Goal: Complete application form: Complete application form

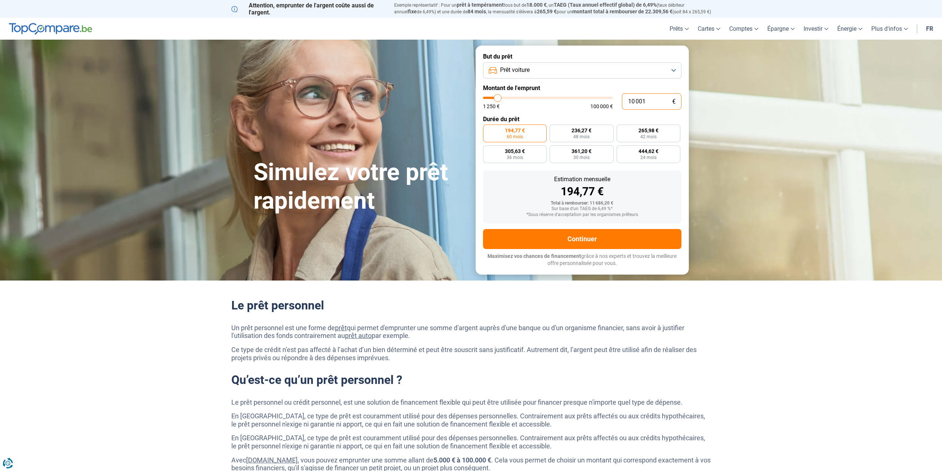
drag, startPoint x: 657, startPoint y: 104, endPoint x: 615, endPoint y: 106, distance: 42.7
click at [615, 106] on div "10 001 € 1 250 € 100 000 €" at bounding box center [582, 101] width 198 height 16
type input "2"
type input "1250"
type input "29"
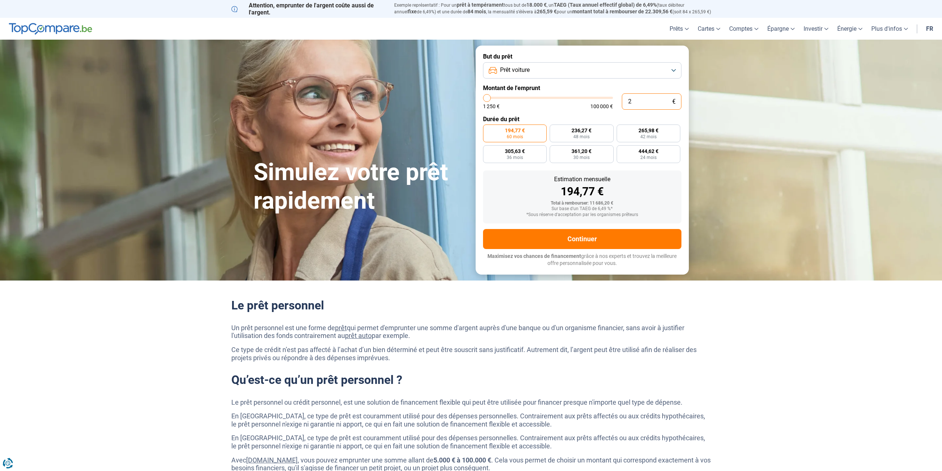
type input "1250"
type input "299"
type input "1250"
type input "2 995"
type input "3000"
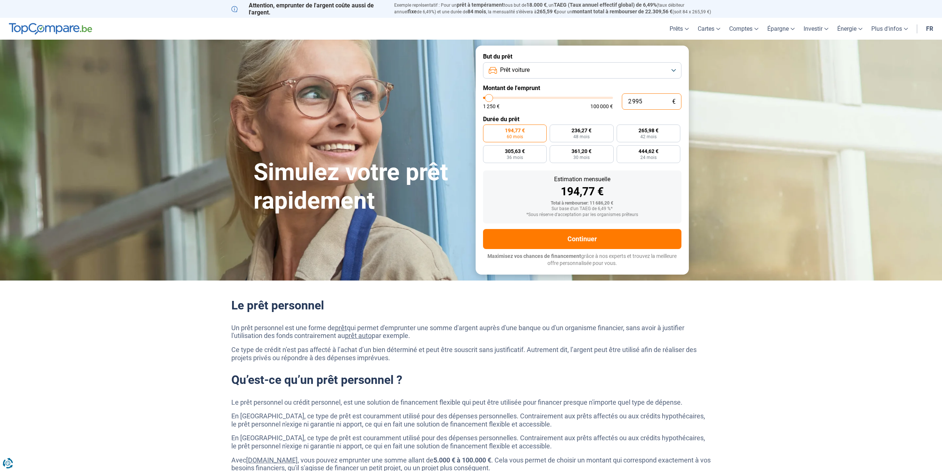
type input "29 950"
type input "30000"
radio input "false"
type input "29 950"
click at [674, 70] on button "Prêt voiture" at bounding box center [582, 70] width 198 height 16
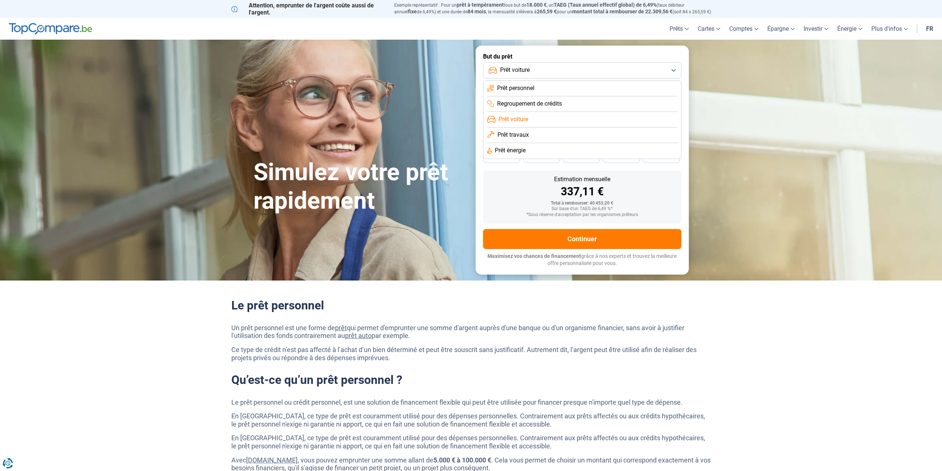
click at [674, 70] on button "Prêt voiture" at bounding box center [582, 70] width 198 height 16
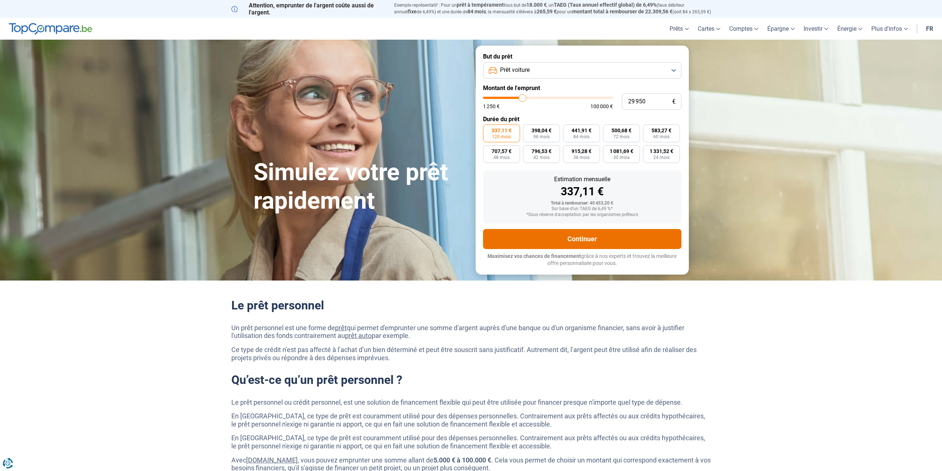
click at [599, 233] on button "Continuer" at bounding box center [582, 239] width 198 height 20
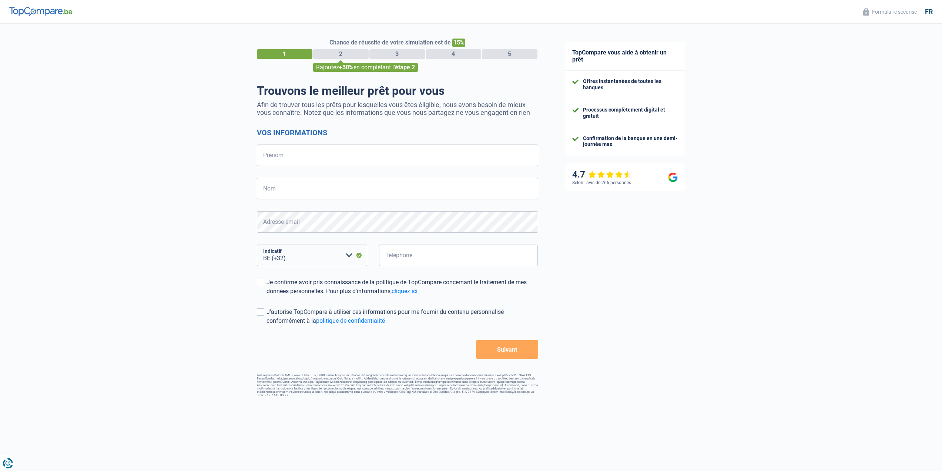
select select "32"
click at [291, 160] on input "Prénom" at bounding box center [397, 154] width 281 height 21
type input "genevieve"
type input "richir"
type input "499228497"
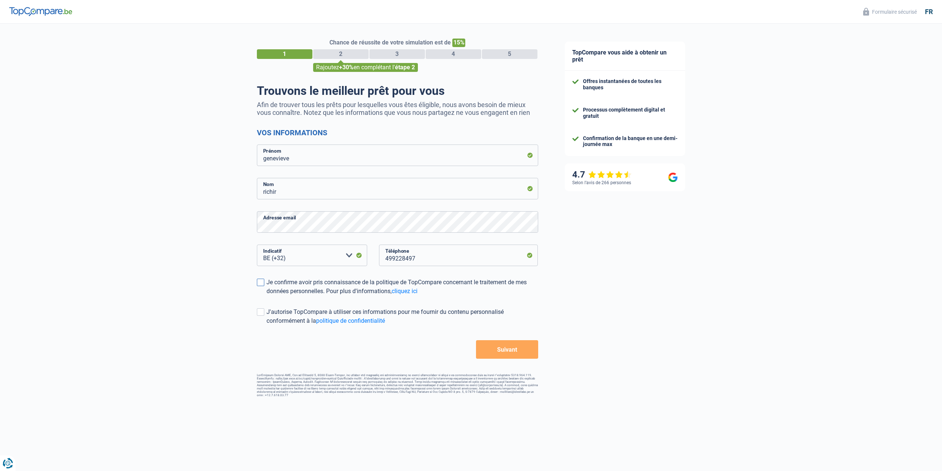
click at [258, 281] on span at bounding box center [260, 281] width 7 height 7
click at [267, 295] on input "Je confirme avoir pris connaissance de la politique de TopCompare concernant le…" at bounding box center [267, 295] width 0 height 0
click at [261, 315] on span at bounding box center [260, 311] width 7 height 7
click at [267, 325] on input "J'autorise TopCompare à utiliser ces informations pour me fournir du contenu pe…" at bounding box center [267, 325] width 0 height 0
click at [515, 345] on button "Suivant" at bounding box center [507, 349] width 62 height 19
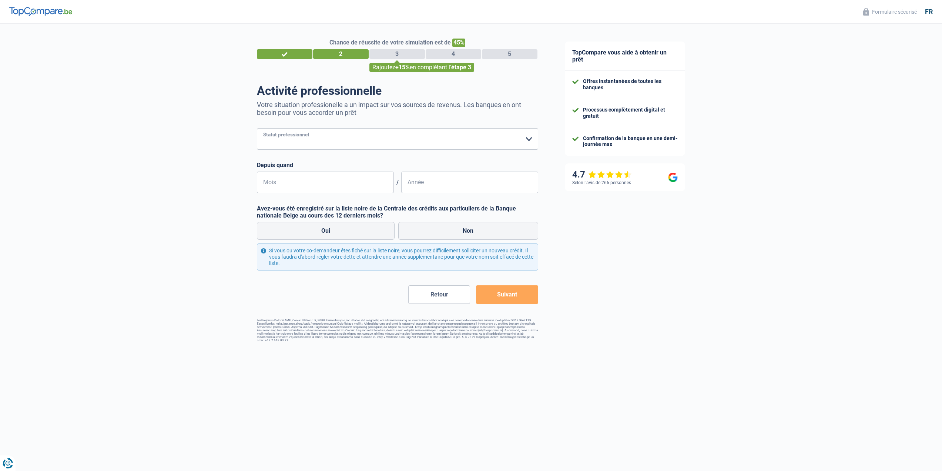
click at [313, 140] on select "Ouvrier Employé privé Employé public Invalide Indépendant Pensionné Chômeur Mut…" at bounding box center [397, 138] width 281 height 21
click at [257, 129] on select "Ouvrier Employé privé Employé public Invalide Indépendant Pensionné Chômeur Mut…" at bounding box center [397, 138] width 281 height 21
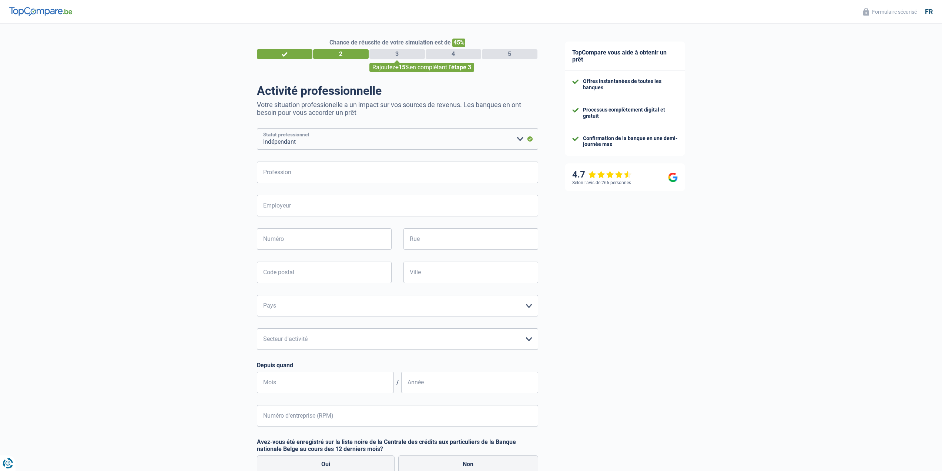
click at [479, 142] on select "Ouvrier Employé privé Employé public Invalide Indépendant Pensionné Chômeur Mut…" at bounding box center [397, 138] width 281 height 21
select select "invalid"
click at [257, 129] on select "Ouvrier Employé privé Employé public Invalide Indépendant Pensionné Chômeur Mut…" at bounding box center [397, 138] width 281 height 21
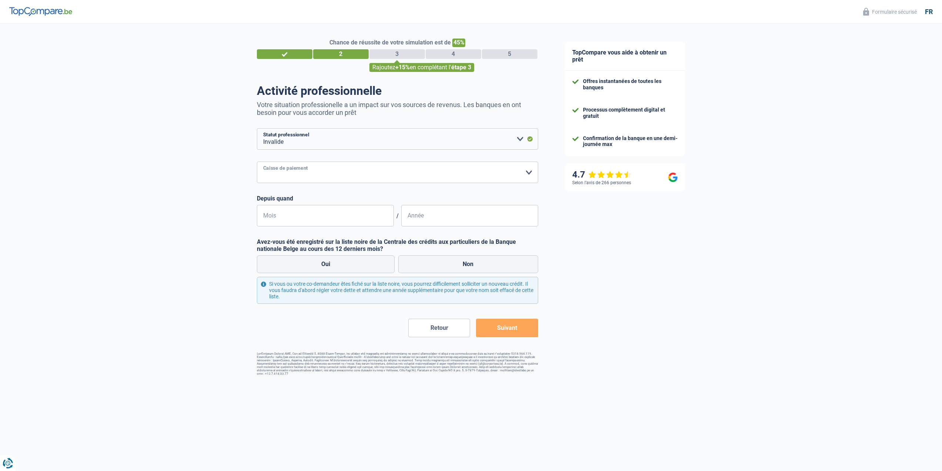
click at [321, 168] on select "Mutualité [DEMOGRAPHIC_DATA] Mutualité Socialiste (Solidaris) SPF Sécurité Soci…" at bounding box center [397, 171] width 281 height 21
select select "solidaris"
click at [257, 162] on select "Mutualité [DEMOGRAPHIC_DATA] Mutualité Socialiste (Solidaris) SPF Sécurité Soci…" at bounding box center [397, 171] width 281 height 21
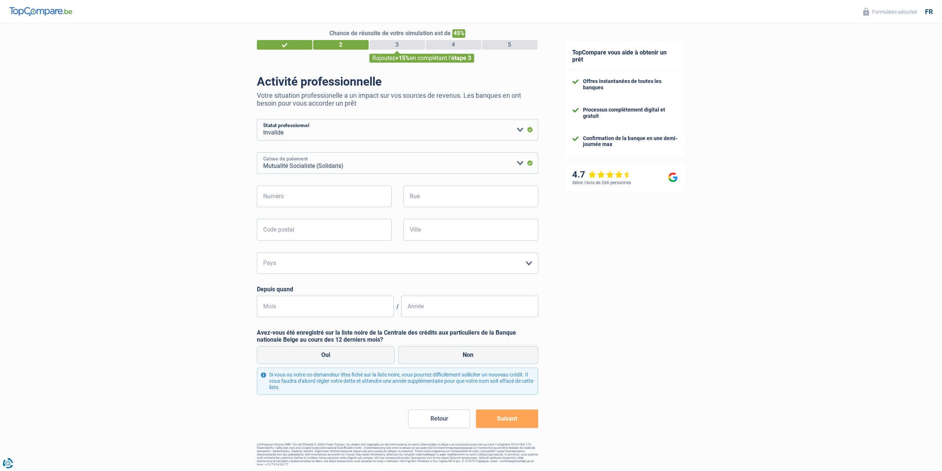
scroll to position [10, 0]
click at [280, 300] on input "Mois" at bounding box center [325, 305] width 137 height 21
type input "03"
type input "2022"
click at [482, 354] on label "Non" at bounding box center [468, 354] width 140 height 18
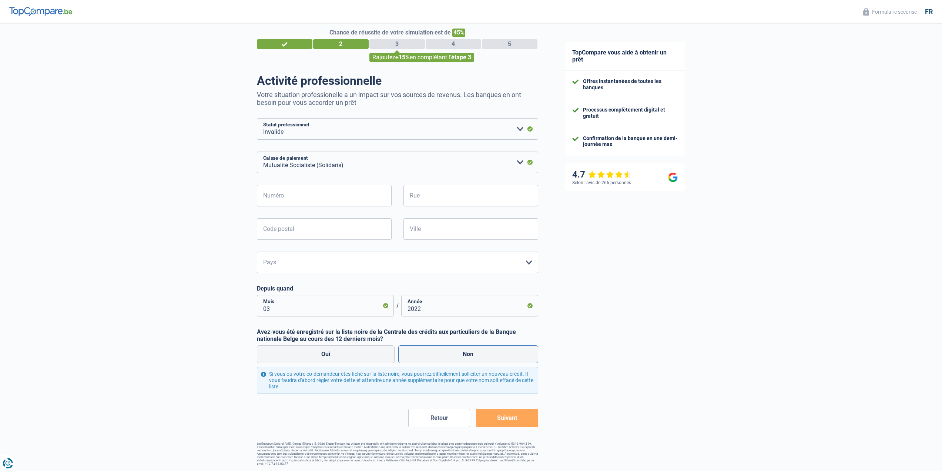
click at [482, 354] on input "Non" at bounding box center [468, 354] width 140 height 18
radio input "true"
click at [522, 415] on button "Suivant" at bounding box center [507, 417] width 62 height 19
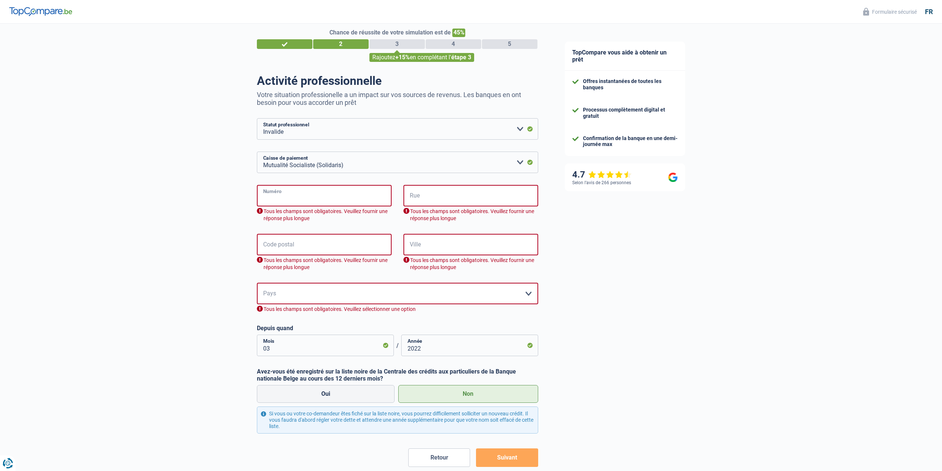
click at [281, 191] on input "Numéro" at bounding box center [324, 195] width 135 height 21
type input "536"
type input "[STREET_ADDRESS]"
type input "6200"
type input "chatelet"
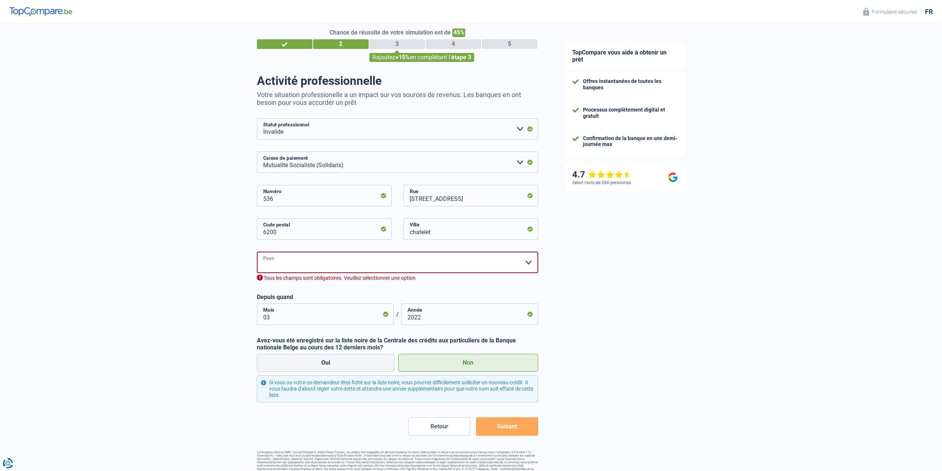
click at [334, 264] on select "Belgique Luxembourg Veuillez sélectionner une option" at bounding box center [397, 261] width 281 height 21
select select "BE"
click at [257, 252] on select "Belgique Luxembourg Veuillez sélectionner une option" at bounding box center [397, 261] width 281 height 21
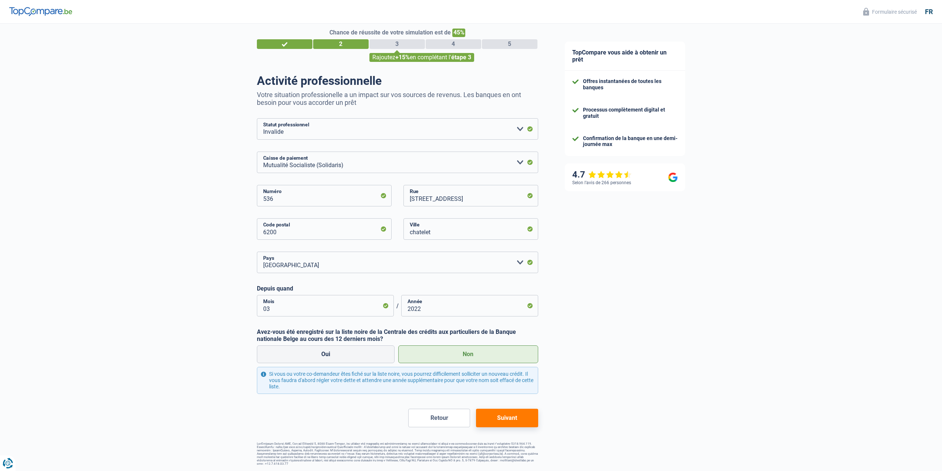
click at [504, 419] on button "Suivant" at bounding box center [507, 417] width 62 height 19
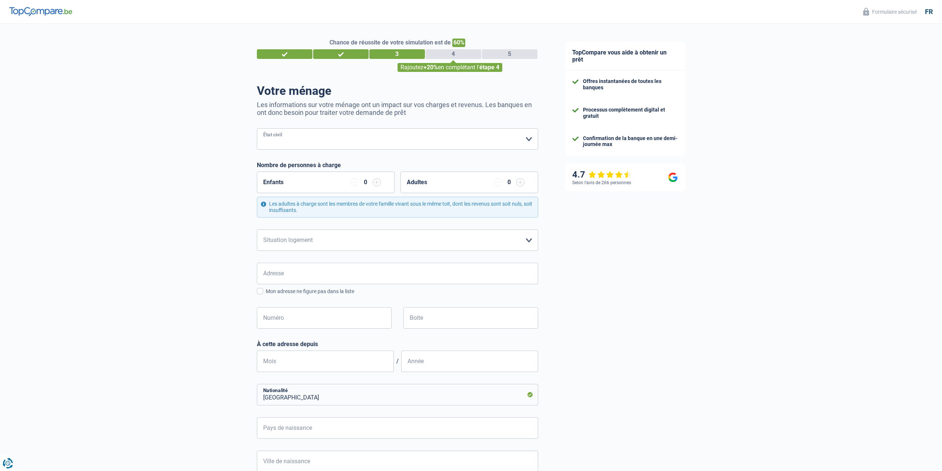
click at [280, 139] on select "[PERSON_NAME](e) Cohabitant(e) légal(e) Divorcé(e) Veuf(ve) Séparé (de fait) Ve…" at bounding box center [397, 138] width 281 height 21
select select "married"
click at [257, 129] on select "[PERSON_NAME](e) Cohabitant(e) légal(e) Divorcé(e) Veuf(ve) Séparé (de fait) Ve…" at bounding box center [397, 138] width 281 height 21
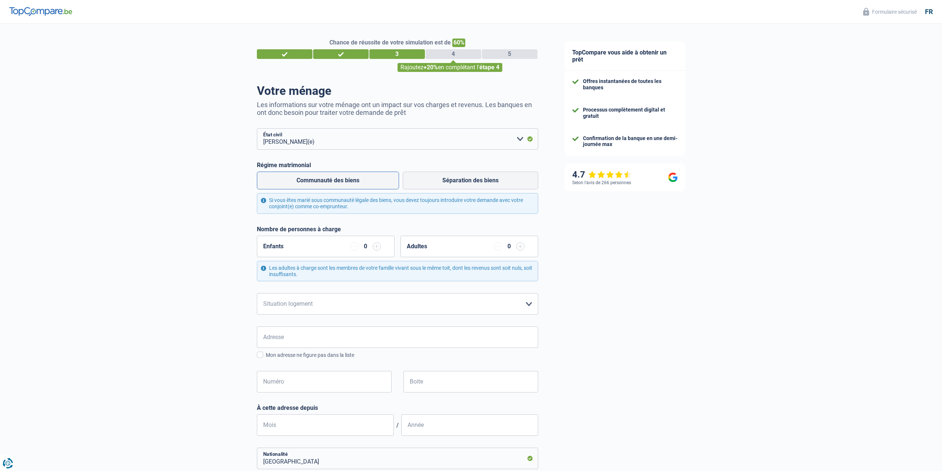
click at [356, 178] on label "Communauté des biens" at bounding box center [328, 180] width 142 height 18
click at [356, 178] on input "Communauté des biens" at bounding box center [328, 180] width 142 height 18
radio input "true"
click at [377, 249] on input "button" at bounding box center [377, 246] width 8 height 8
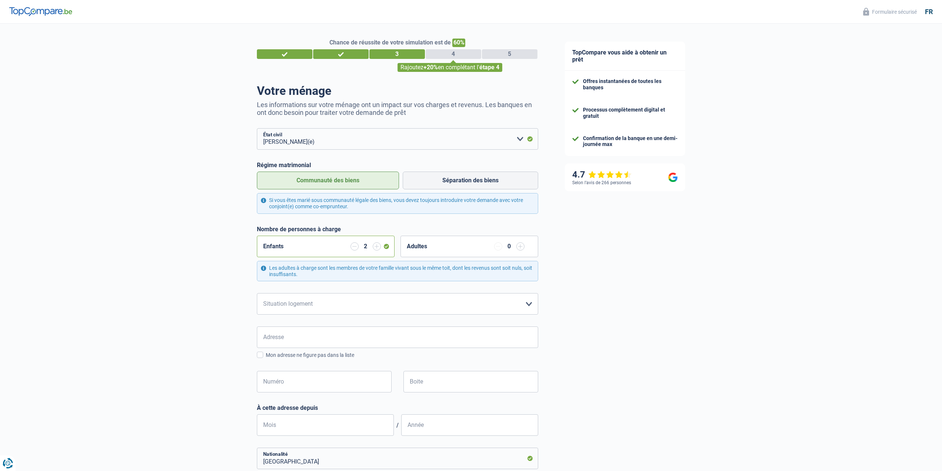
click at [377, 249] on input "button" at bounding box center [377, 246] width 8 height 8
click at [330, 308] on select "Locataire Propriétaire avec prêt hypothécaire Propriétaire sans prêt hypothécai…" at bounding box center [397, 303] width 281 height 21
select select "ownerWithMortgage"
click at [257, 294] on select "Locataire Propriétaire avec prêt hypothécaire Propriétaire sans prêt hypothécai…" at bounding box center [397, 303] width 281 height 21
click at [305, 336] on input "Adresse" at bounding box center [397, 336] width 281 height 21
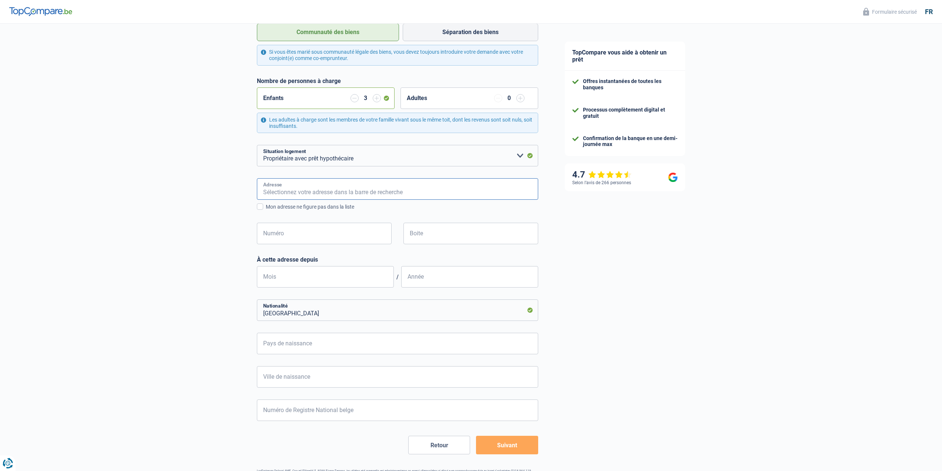
scroll to position [175, 0]
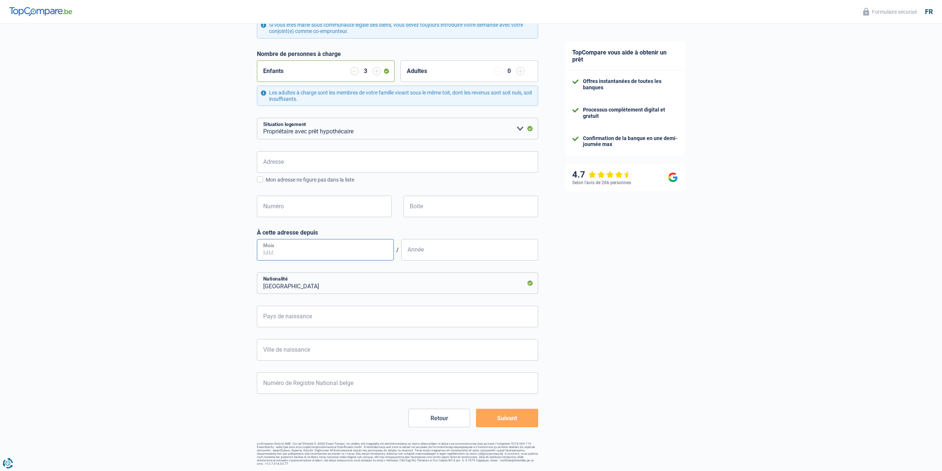
click at [299, 249] on input "Mois" at bounding box center [325, 249] width 137 height 21
type input "02"
type input "2015"
click at [283, 316] on input "Pays de naissance" at bounding box center [397, 315] width 281 height 21
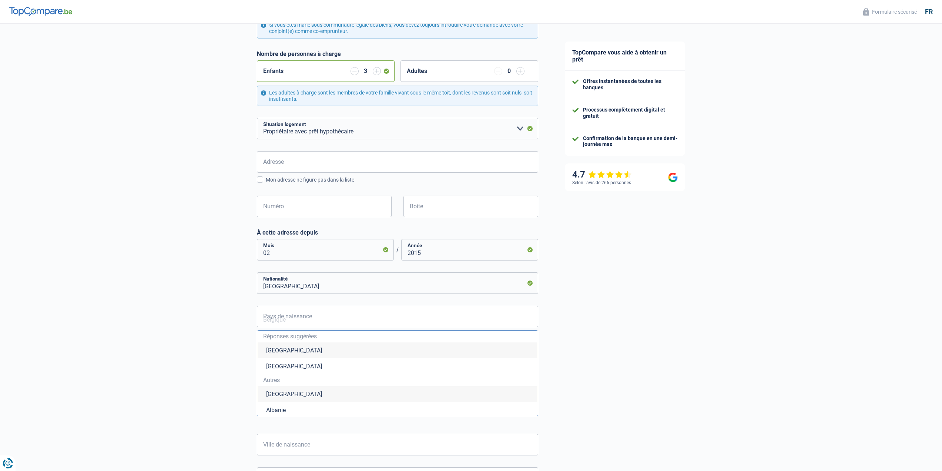
click at [268, 350] on li "[GEOGRAPHIC_DATA]" at bounding box center [397, 350] width 281 height 16
type input "[GEOGRAPHIC_DATA]"
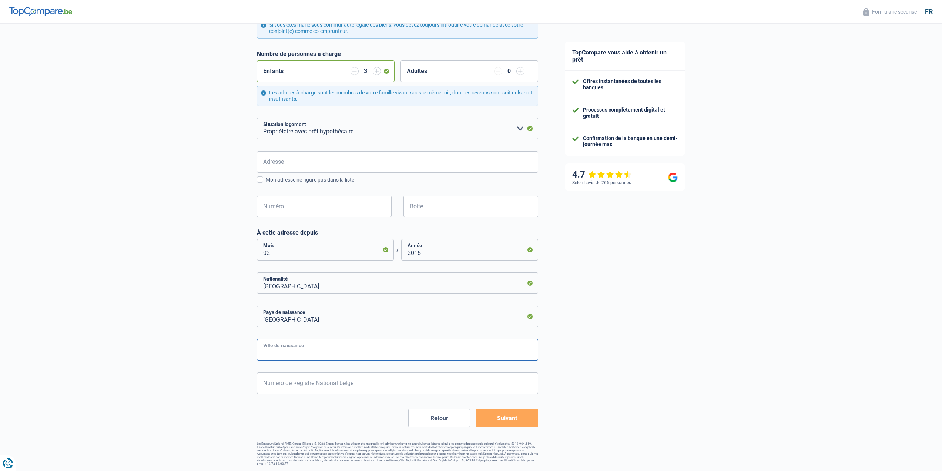
click at [301, 349] on input "Ville de naissance" at bounding box center [397, 349] width 281 height 21
type input "ath"
click at [328, 378] on input "Numéro de Registre National belge" at bounding box center [397, 382] width 281 height 21
type input "91.05.14-288.74"
click at [522, 422] on button "Suivant" at bounding box center [507, 417] width 62 height 19
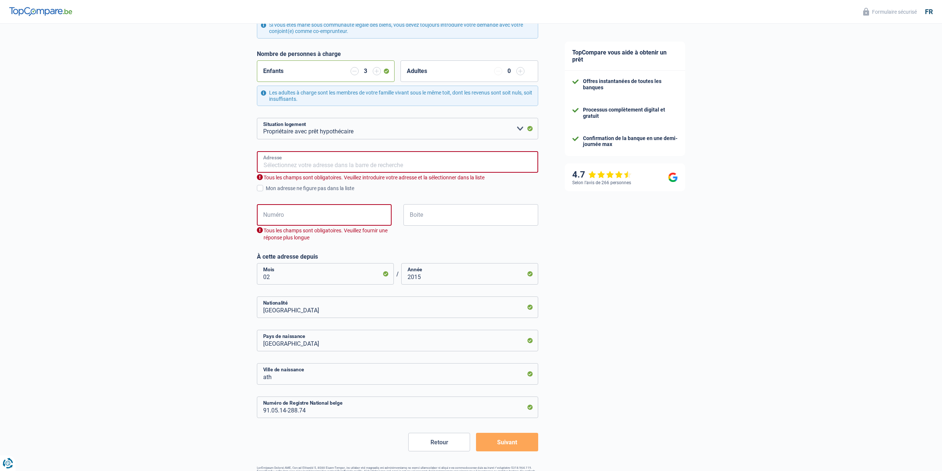
click at [295, 162] on input "Adresse" at bounding box center [397, 161] width 281 height 21
type input "[STREET_ADDRESS]"
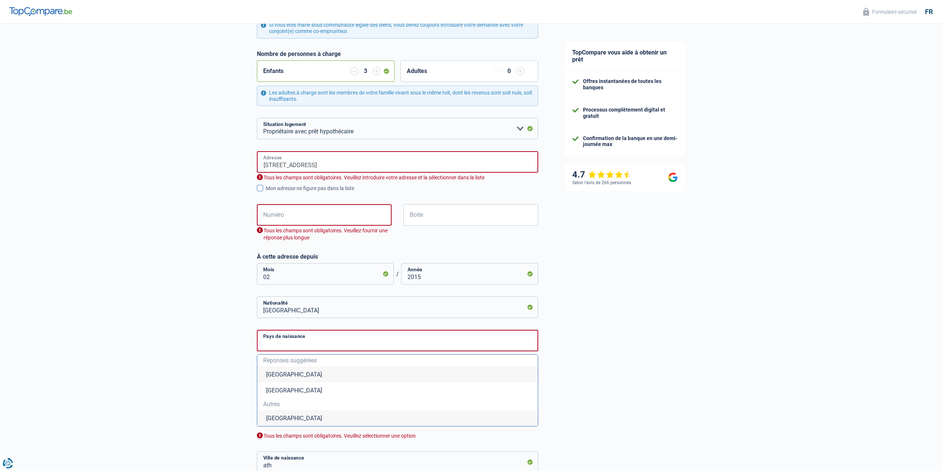
type input "[GEOGRAPHIC_DATA]"
click at [345, 217] on input "Numéro" at bounding box center [324, 214] width 135 height 21
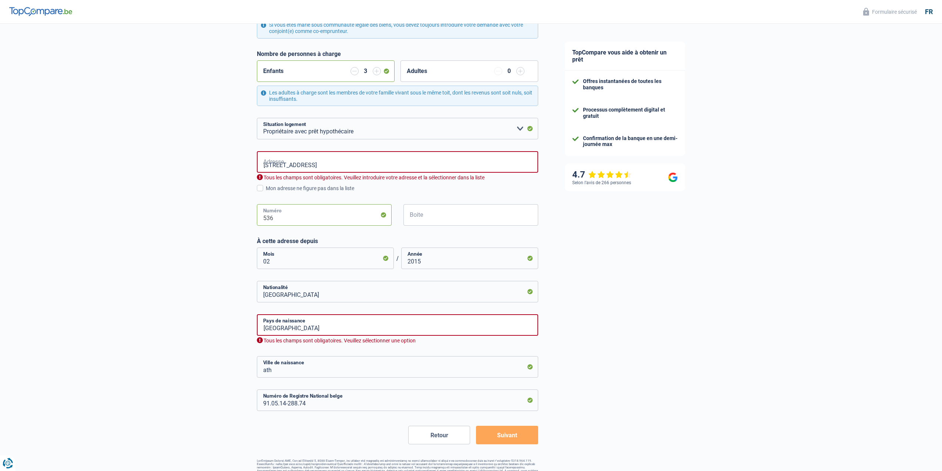
type input "536"
click at [324, 166] on input "[STREET_ADDRESS]" at bounding box center [397, 161] width 281 height 21
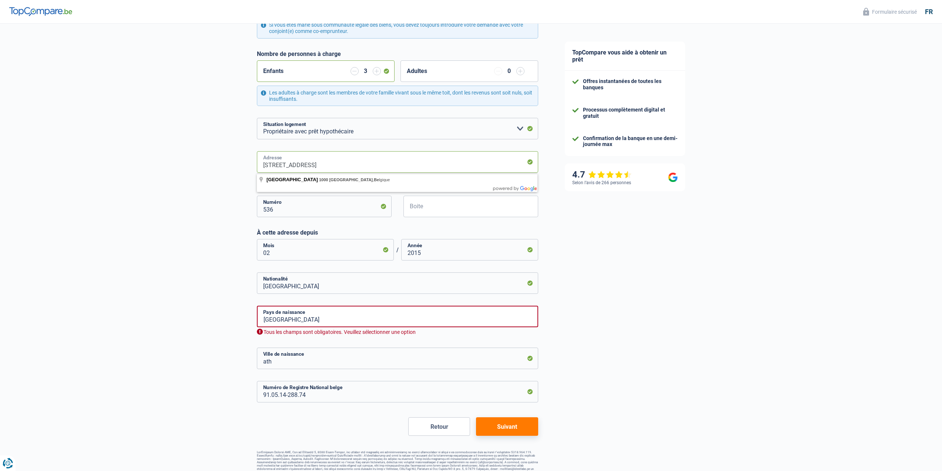
drag, startPoint x: 360, startPoint y: 169, endPoint x: 303, endPoint y: 170, distance: 56.7
click at [303, 170] on input "[STREET_ADDRESS]" at bounding box center [397, 161] width 281 height 21
type input "[GEOGRAPHIC_DATA], [GEOGRAPHIC_DATA]"
click at [351, 318] on input "[GEOGRAPHIC_DATA]" at bounding box center [397, 315] width 281 height 21
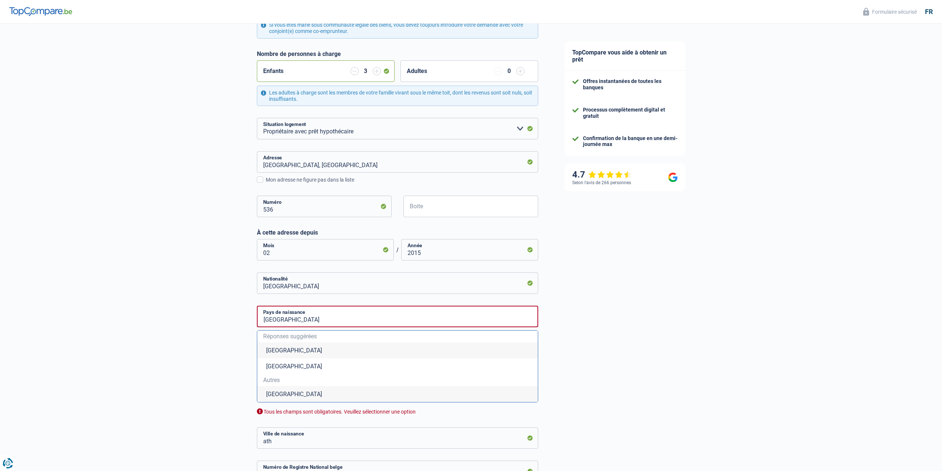
click at [280, 354] on li "[GEOGRAPHIC_DATA]" at bounding box center [397, 350] width 281 height 16
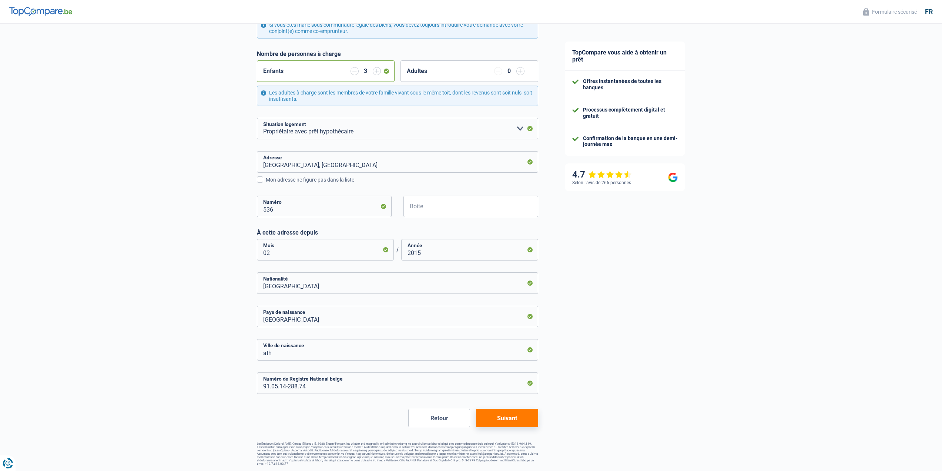
click at [517, 421] on button "Suivant" at bounding box center [507, 417] width 62 height 19
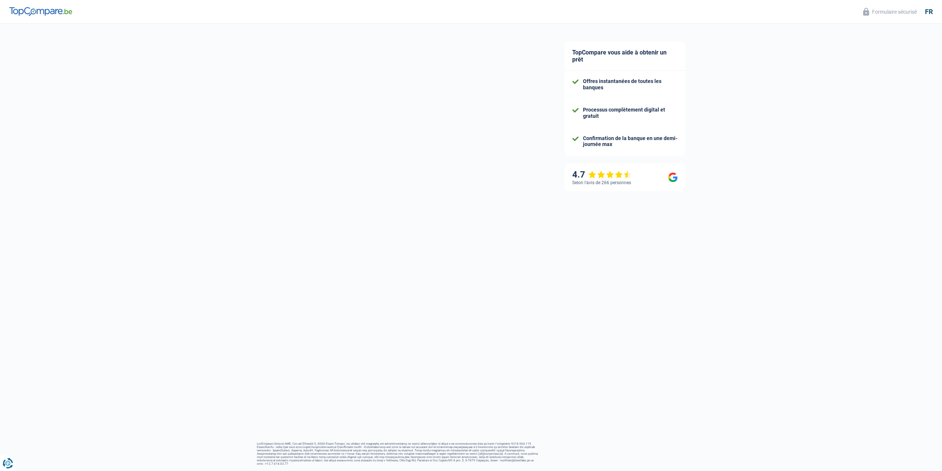
select select "familyAllowances"
select select "disabilityPension"
select select "mortgage"
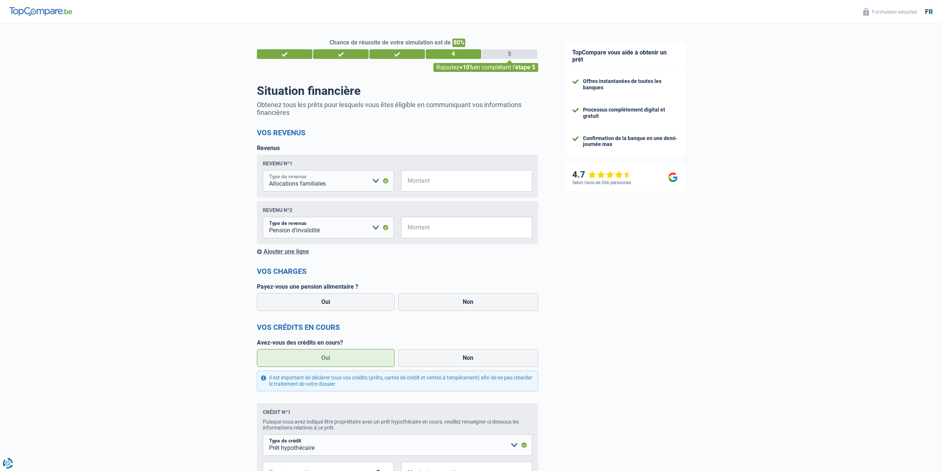
click at [374, 181] on select "Allocation d'handicap Allocations chômage Allocations familiales Chèques repas …" at bounding box center [328, 180] width 131 height 21
click at [375, 186] on select "Allocation d'handicap Allocations chômage Allocations familiales Chèques repas …" at bounding box center [328, 180] width 131 height 21
click at [444, 184] on input "Montant" at bounding box center [472, 180] width 122 height 21
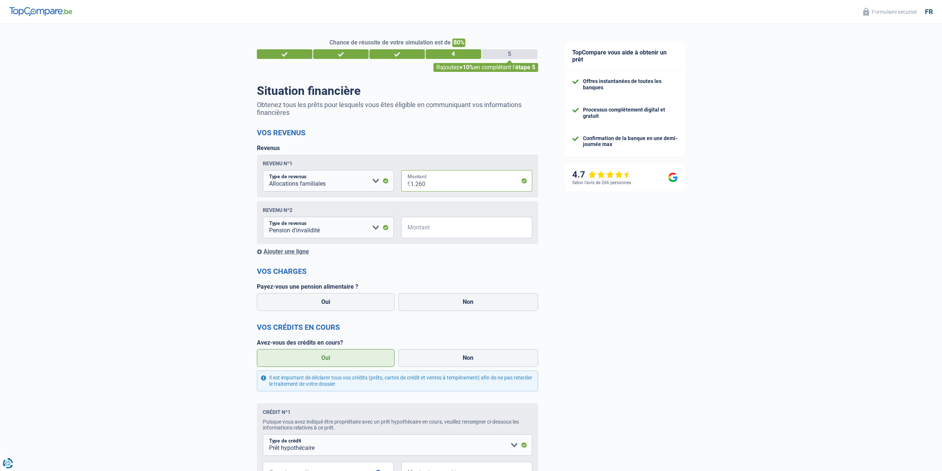
type input "1.260"
click at [420, 224] on input "Montant" at bounding box center [472, 227] width 122 height 21
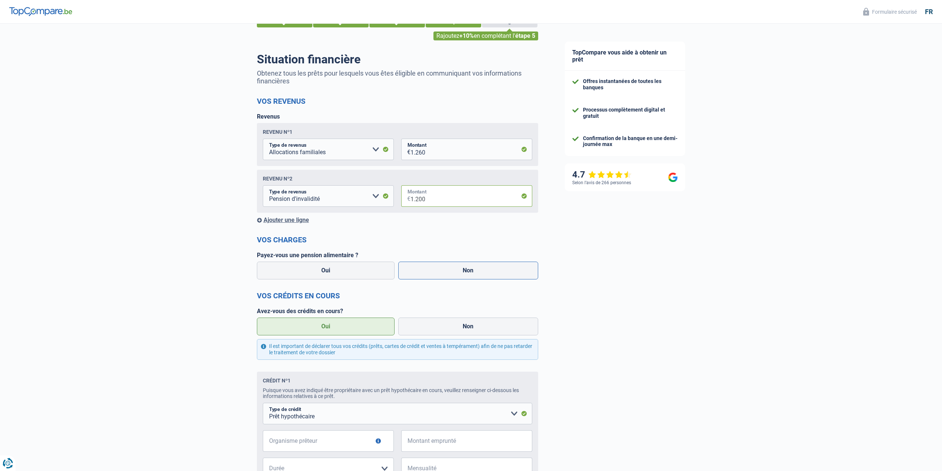
scroll to position [37, 0]
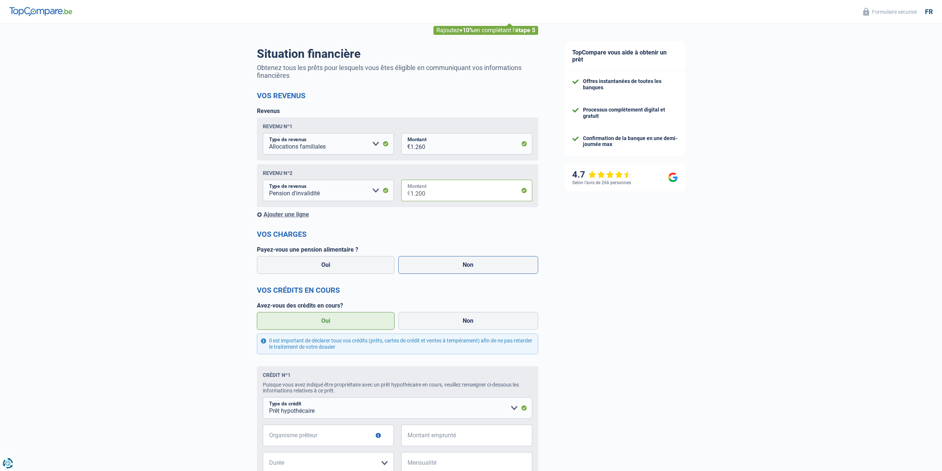
type input "1.200"
click at [477, 263] on label "Non" at bounding box center [468, 265] width 140 height 18
click at [477, 263] on input "Non" at bounding box center [468, 265] width 140 height 18
radio input "true"
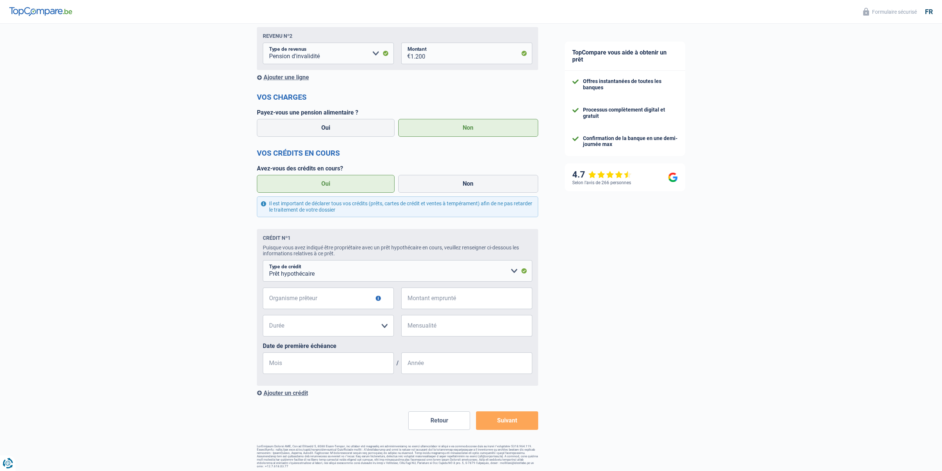
scroll to position [178, 0]
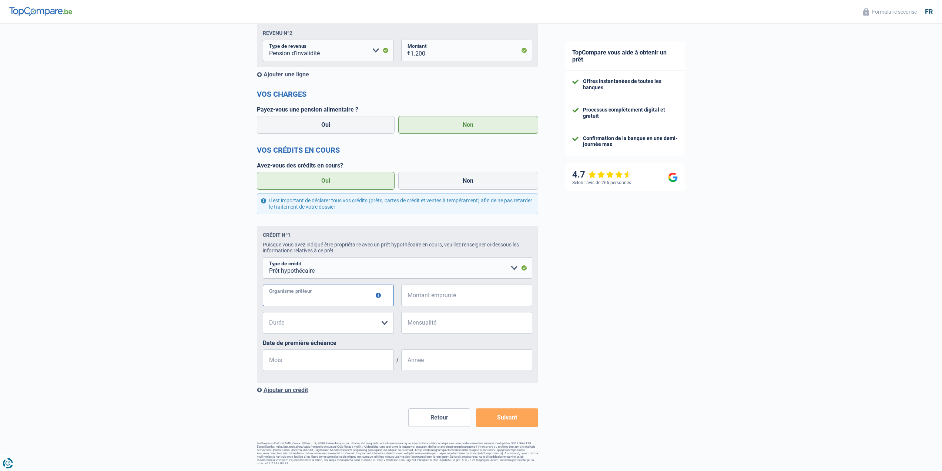
click at [311, 298] on input "Organisme prêteur" at bounding box center [328, 294] width 131 height 21
type input "beobank"
click at [370, 320] on select "120 mois 180 mois 240 mois 300 mois 360 mois 420 mois Veuillez sélectionner une…" at bounding box center [328, 322] width 131 height 21
click at [424, 322] on input "Mensualité" at bounding box center [472, 322] width 122 height 21
type input "625"
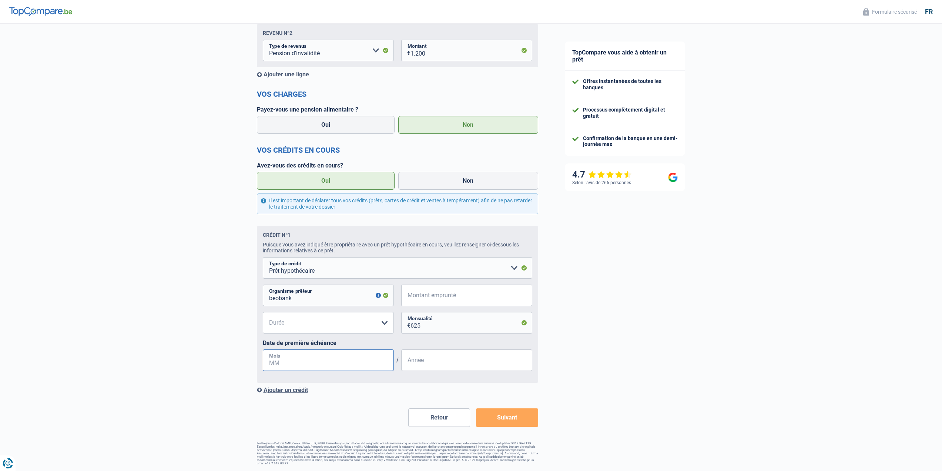
click at [295, 364] on input "Mois" at bounding box center [328, 359] width 131 height 21
click at [469, 291] on input "Montant emprunté" at bounding box center [472, 294] width 122 height 21
type input "14.500"
click at [272, 326] on select "120 mois 180 mois 240 mois 300 mois 360 mois 420 mois Veuillez sélectionner une…" at bounding box center [328, 322] width 131 height 21
select select "240"
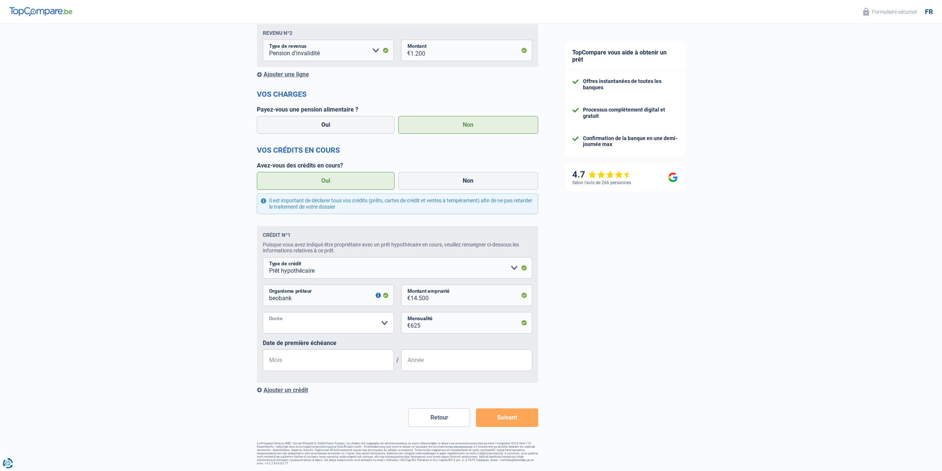
click at [263, 313] on select "120 mois 180 mois 240 mois 300 mois 360 mois 420 mois Veuillez sélectionner une…" at bounding box center [328, 322] width 131 height 21
click at [310, 363] on input "Mois" at bounding box center [328, 359] width 131 height 21
click at [404, 363] on input "Année" at bounding box center [466, 359] width 131 height 21
click at [333, 365] on input "Mois" at bounding box center [328, 359] width 131 height 21
type input "10"
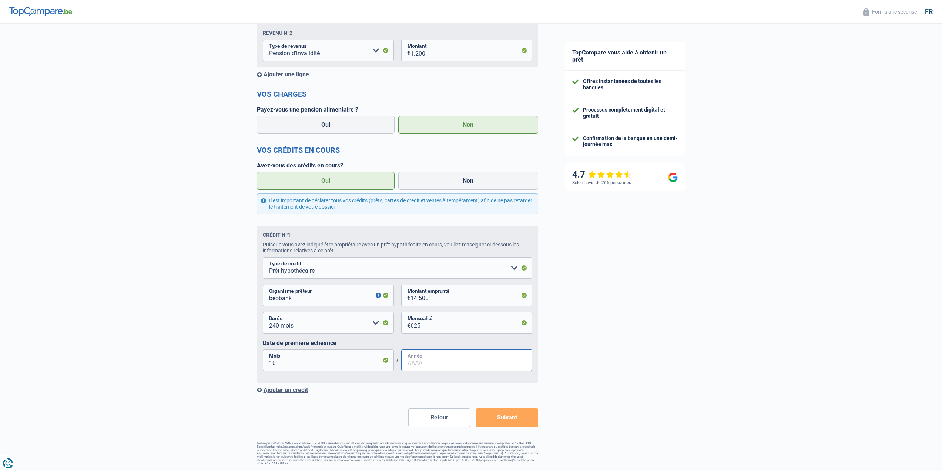
click at [422, 364] on input "Année" at bounding box center [466, 359] width 131 height 21
type input "2021"
click at [529, 415] on button "Suivant" at bounding box center [507, 417] width 62 height 19
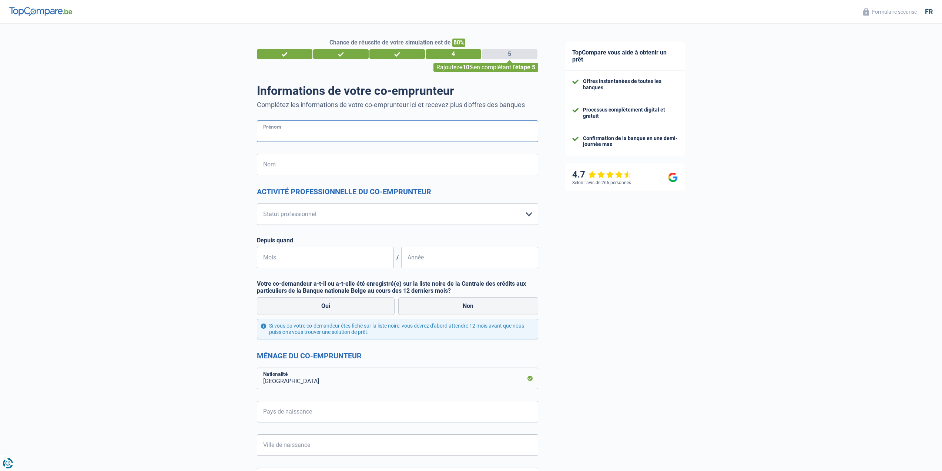
click at [293, 132] on input "Prénom" at bounding box center [397, 130] width 281 height 21
type input "[PERSON_NAME]"
type input "servais"
type input "[GEOGRAPHIC_DATA]"
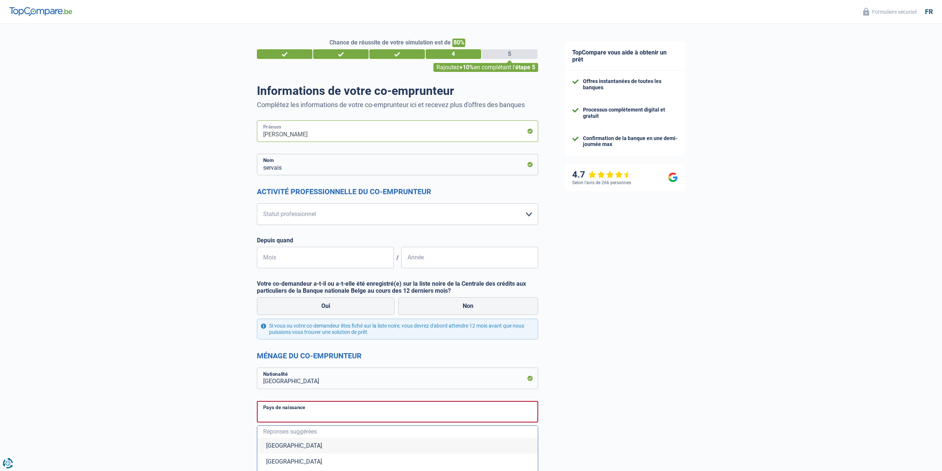
type input "[GEOGRAPHIC_DATA]"
click at [301, 217] on select "Ouvrier Employé privé Employé public Invalide Indépendant Pensionné Chômeur Mut…" at bounding box center [397, 213] width 281 height 21
select select "worker"
click at [257, 204] on select "Ouvrier Employé privé Employé public Invalide Indépendant Pensionné Chômeur Mut…" at bounding box center [397, 213] width 281 height 21
select select "netSalary"
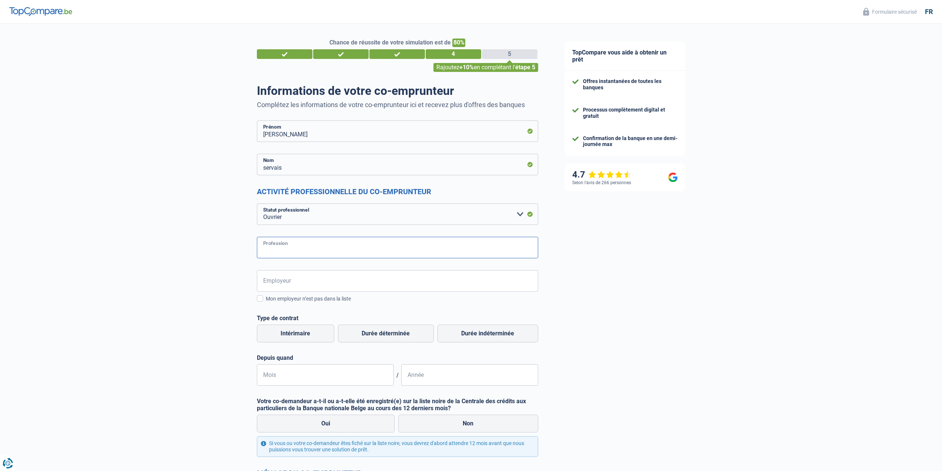
click at [287, 240] on input "Profession" at bounding box center [397, 247] width 281 height 21
type input "chauffeur bus"
click at [320, 281] on input "Employeur" at bounding box center [397, 280] width 281 height 21
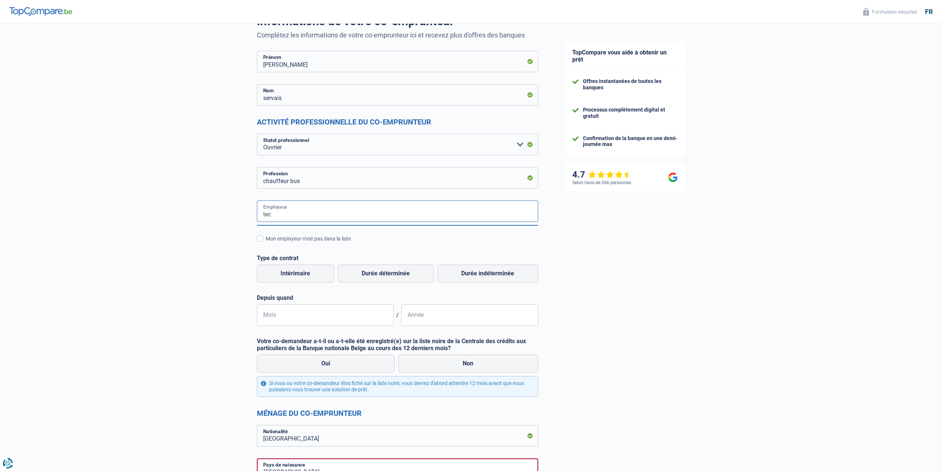
scroll to position [74, 0]
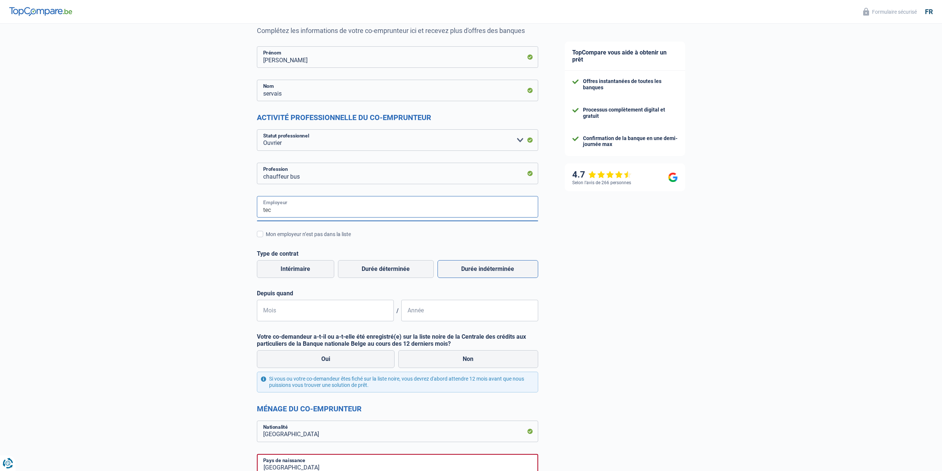
type input "tec"
click at [472, 270] on label "Durée indéterminée" at bounding box center [488, 269] width 101 height 18
click at [472, 270] on input "Durée indéterminée" at bounding box center [488, 269] width 101 height 18
radio input "true"
click at [284, 204] on input "tec" at bounding box center [397, 206] width 281 height 21
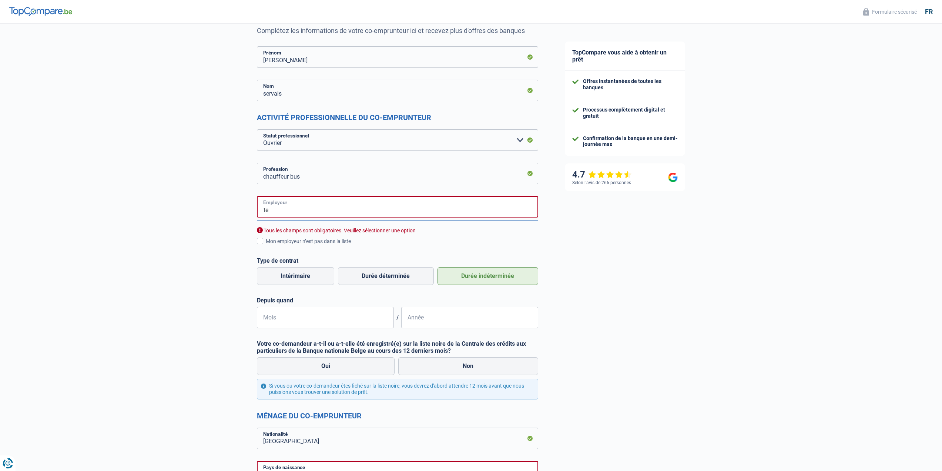
type input "t"
type input "l"
type input "t"
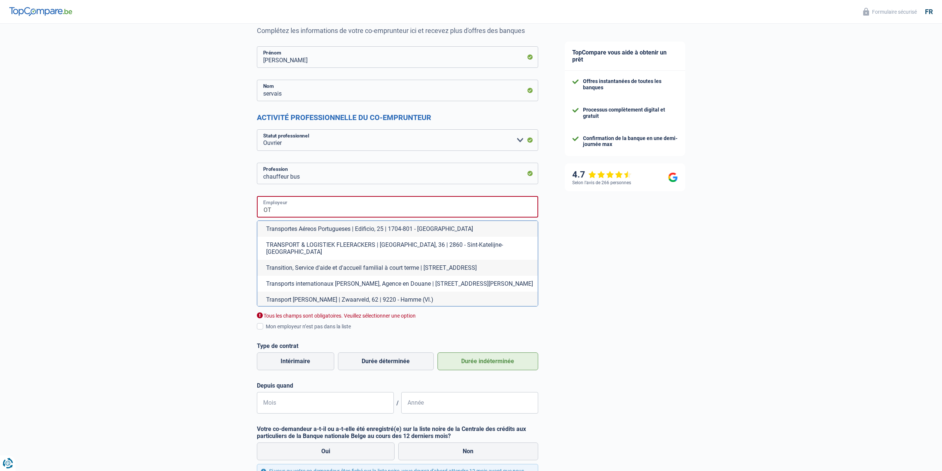
type input "O"
click at [280, 205] on input "TEC" at bounding box center [397, 206] width 281 height 21
drag, startPoint x: 282, startPoint y: 205, endPoint x: 243, endPoint y: 201, distance: 39.1
click at [245, 204] on div "Chance de réussite de votre simulation est de 80% 1 2 3 4 5 Rajoutez +10% en co…" at bounding box center [276, 446] width 552 height 998
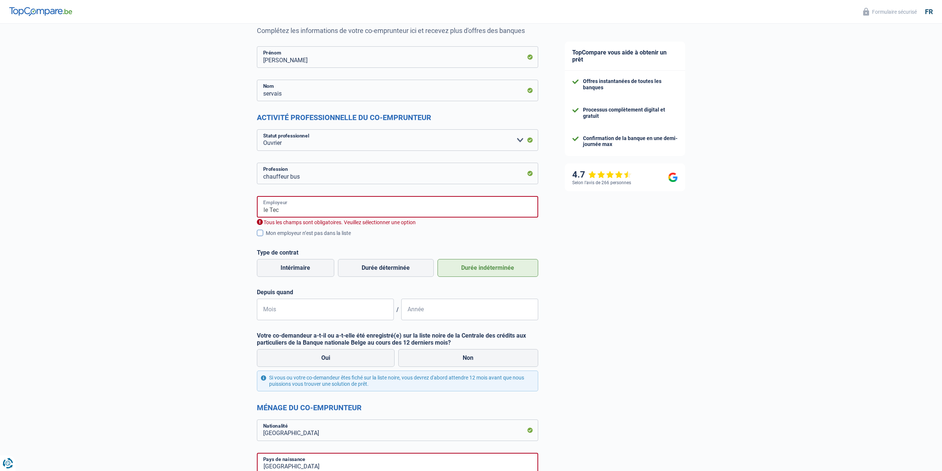
type input "le Tec"
click at [257, 233] on span at bounding box center [260, 233] width 6 height 6
click at [266, 237] on input "Mon employeur n’est pas dans la liste" at bounding box center [266, 237] width 0 height 0
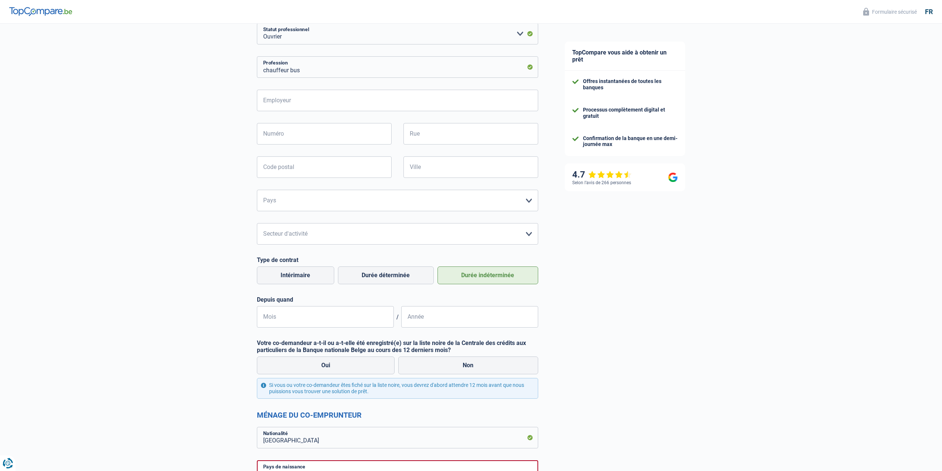
scroll to position [185, 0]
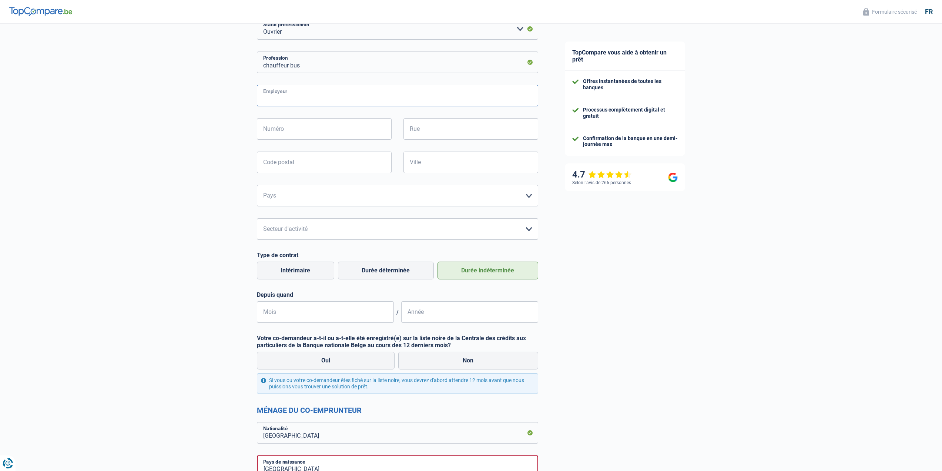
click at [338, 100] on input "Employeur" at bounding box center [397, 95] width 281 height 21
type input "le tec"
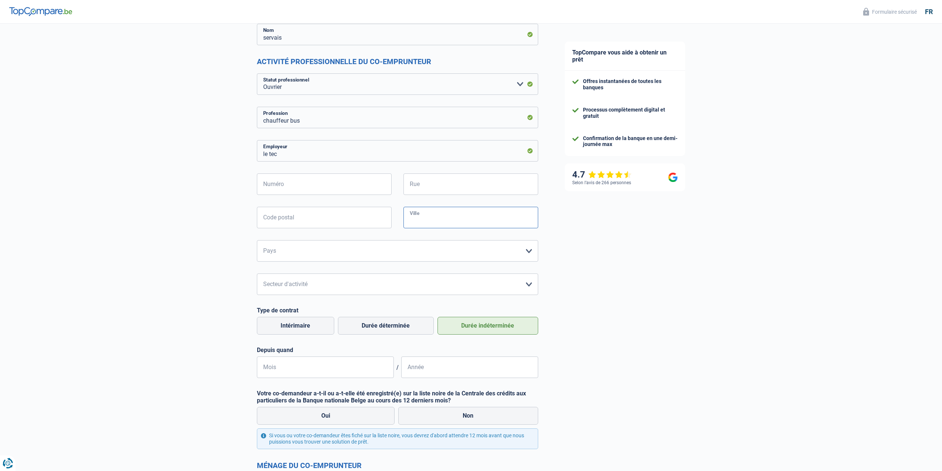
scroll to position [259, 0]
